Goal: Transaction & Acquisition: Purchase product/service

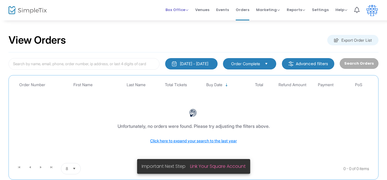
click at [181, 8] on span "Box Office" at bounding box center [177, 9] width 23 height 5
click at [183, 18] on li "Sell Tickets" at bounding box center [186, 14] width 41 height 11
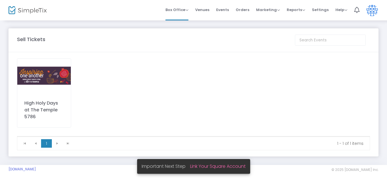
click at [38, 95] on div "High Holy Days at The Temple 5786" at bounding box center [44, 92] width 54 height 69
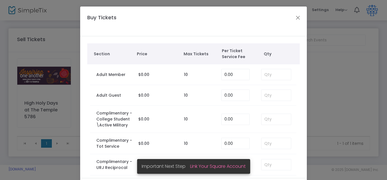
scroll to position [5, 0]
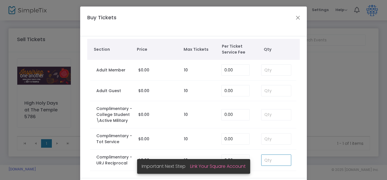
click at [272, 157] on input at bounding box center [276, 160] width 29 height 11
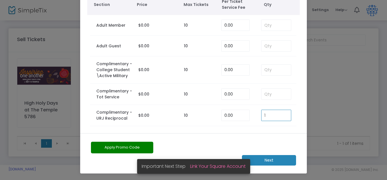
type input "1"
click at [280, 158] on m-button "Next" at bounding box center [269, 160] width 54 height 10
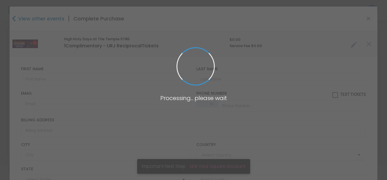
type input "[GEOGRAPHIC_DATA]"
type input "[US_STATE]"
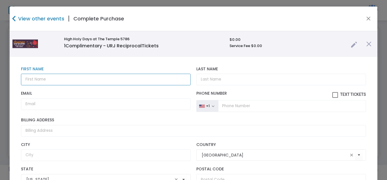
click at [107, 79] on input "text" at bounding box center [106, 80] width 170 height 12
type input "[PERSON_NAME]"
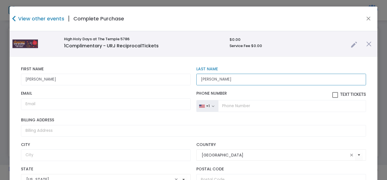
type input "[PERSON_NAME]"
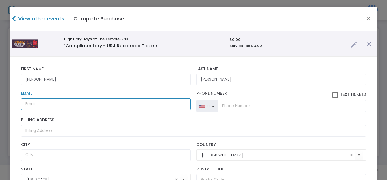
paste input "[PERSON_NAME][EMAIL_ADDRESS][DOMAIN_NAME]"
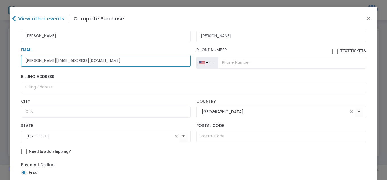
scroll to position [82, 0]
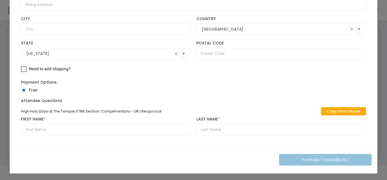
type input "[PERSON_NAME][EMAIL_ADDRESS][DOMAIN_NAME]"
click at [351, 108] on link "Copy From Above" at bounding box center [343, 111] width 45 height 8
type input "[PERSON_NAME]"
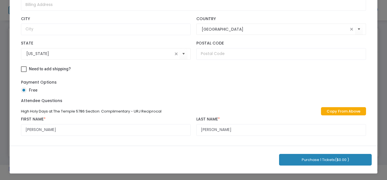
click at [319, 159] on button "Purchase 1 Tickets ($0.00 )" at bounding box center [325, 160] width 93 height 12
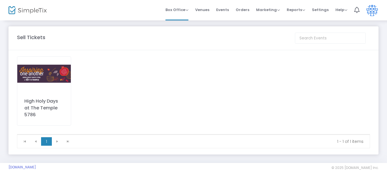
scroll to position [0, 0]
